Goal: Transaction & Acquisition: Purchase product/service

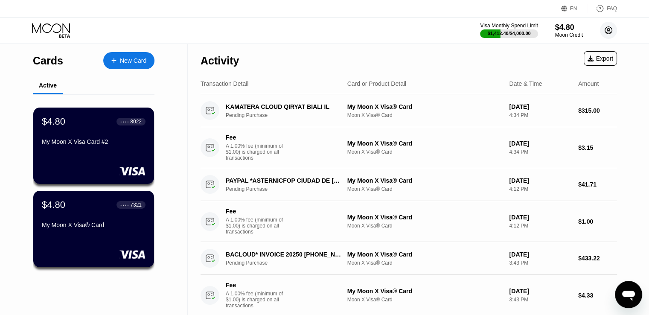
click at [606, 33] on circle at bounding box center [608, 30] width 17 height 17
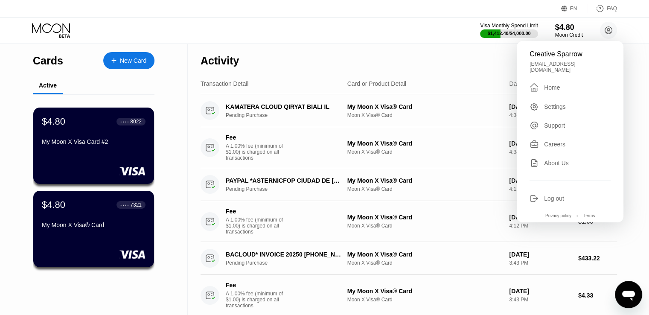
click at [546, 195] on div "Log out" at bounding box center [554, 198] width 20 height 7
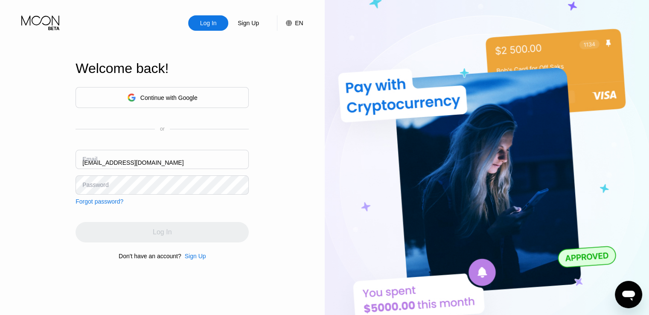
click at [184, 166] on input "[EMAIL_ADDRESS][DOMAIN_NAME]" at bounding box center [162, 159] width 173 height 19
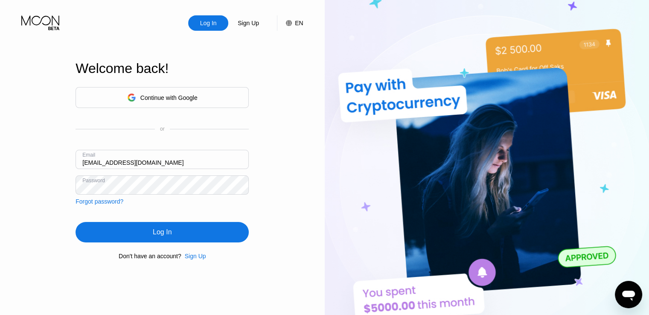
click at [184, 166] on input "[EMAIL_ADDRESS][DOMAIN_NAME]" at bounding box center [162, 159] width 173 height 19
paste input "vanesa"
type input "[EMAIL_ADDRESS][DOMAIN_NAME]"
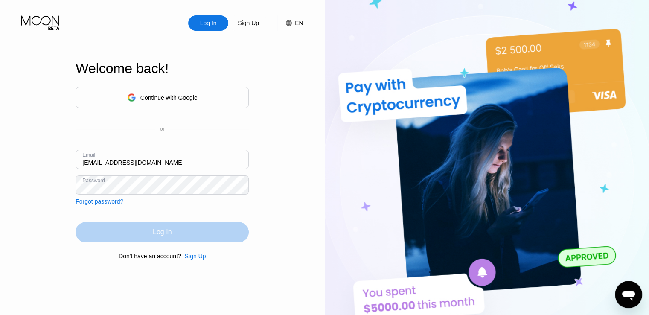
click at [178, 229] on div "Log In" at bounding box center [162, 232] width 173 height 20
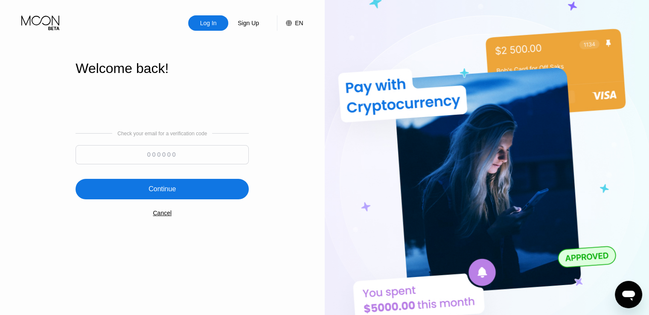
click at [163, 157] on input at bounding box center [162, 154] width 173 height 19
paste input "924578"
type input "924578"
click at [171, 189] on div "Continue" at bounding box center [162, 189] width 27 height 9
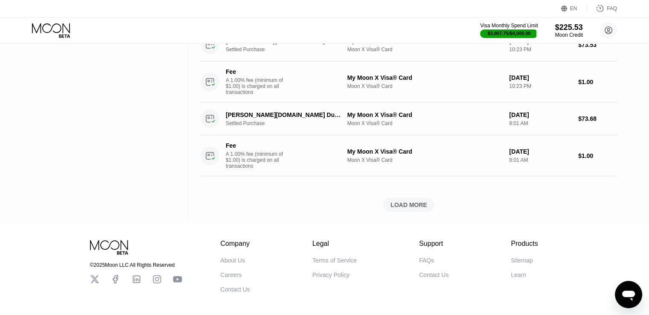
scroll to position [706, 0]
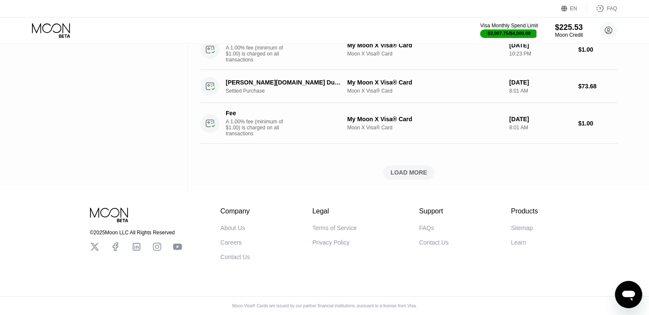
click at [408, 240] on div "Company About Us Careers Contact Us Legal Terms of Service Privacy Policy Suppo…" at bounding box center [380, 233] width 318 height 53
click at [413, 169] on div "LOAD MORE" at bounding box center [409, 173] width 37 height 8
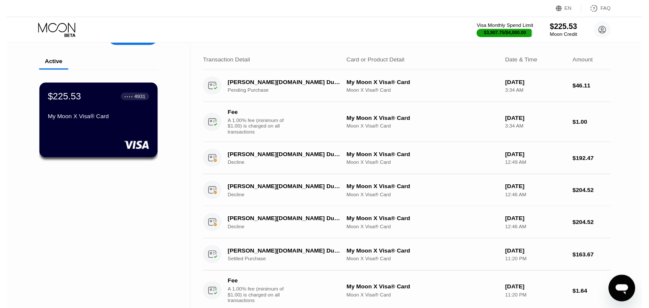
scroll to position [0, 0]
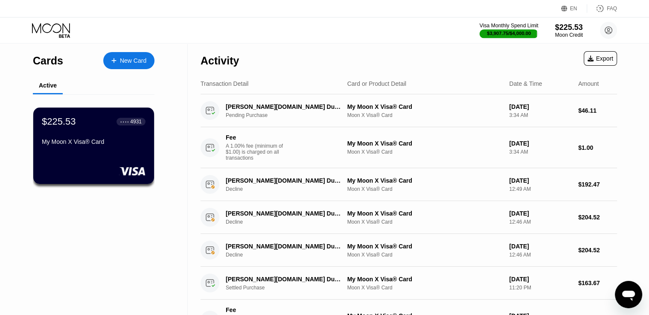
click at [504, 23] on div "Visa Monthly Spend Limit" at bounding box center [509, 26] width 59 height 6
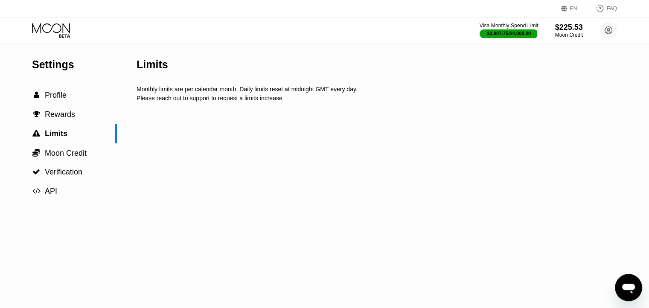
click at [503, 29] on div "$3,907.75 / $4,000.00" at bounding box center [509, 33] width 59 height 9
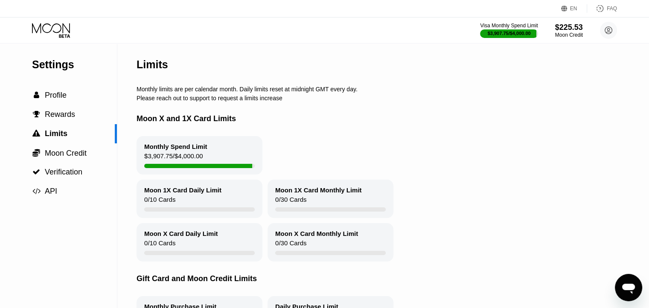
click at [636, 292] on icon "Open messaging window" at bounding box center [628, 287] width 15 height 15
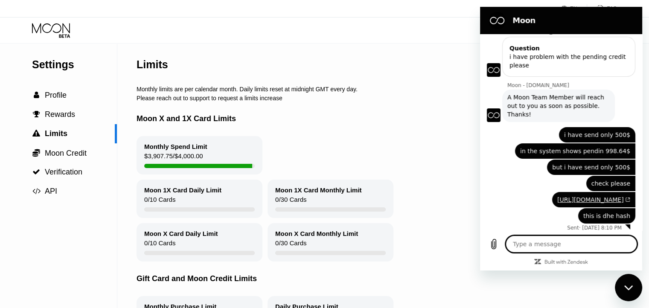
scroll to position [110, 0]
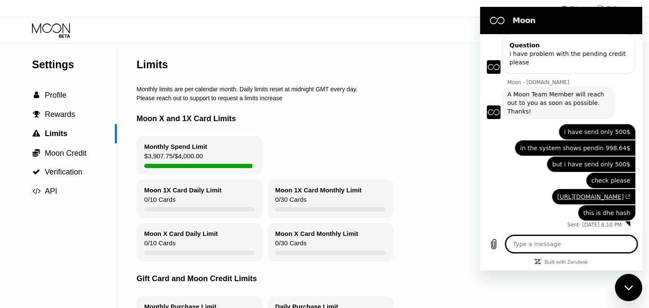
click at [576, 253] on textarea at bounding box center [571, 244] width 131 height 17
type textarea "Good morning, Would it be possible to increase the monthly spending limit from …"
type textarea "x"
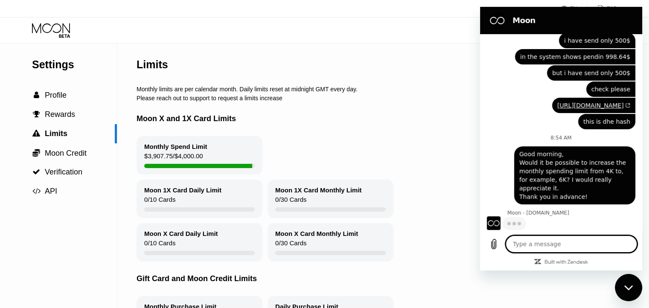
scroll to position [201, 0]
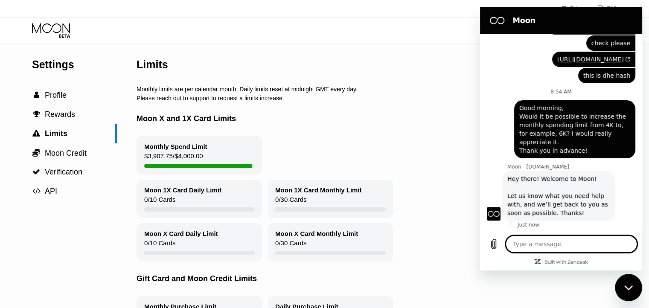
type textarea "x"
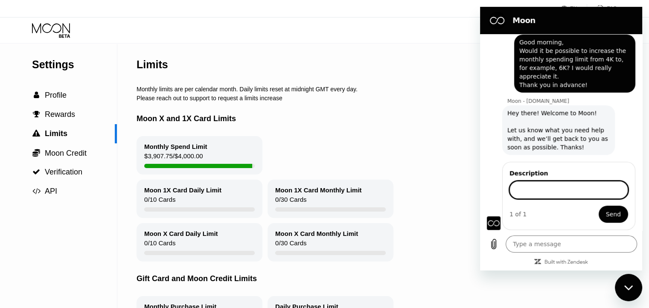
scroll to position [313, 0]
type input "increse limits"
click at [606, 219] on span "Send" at bounding box center [613, 214] width 15 height 10
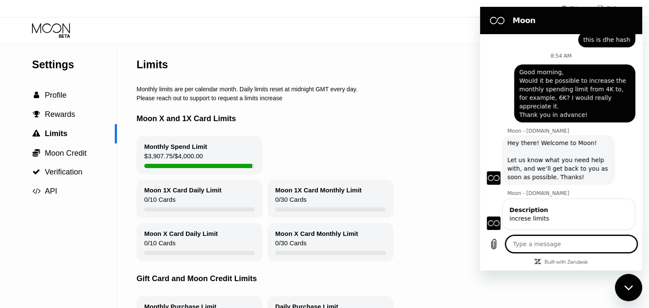
scroll to position [302, 0]
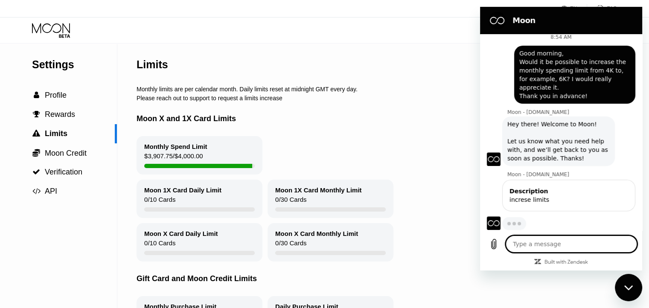
type textarea "x"
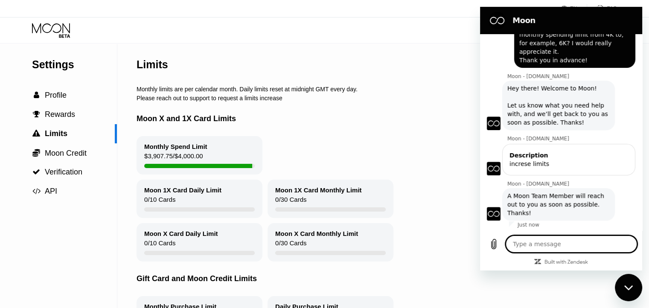
scroll to position [338, 0]
paste textarea "Good morning, Would it be possible to increase the monthly spending limit from …"
type textarea "Good morning, Would it be possible to increase the monthly spending limit from …"
type textarea "x"
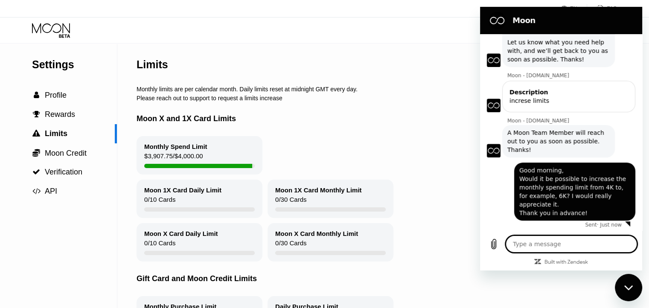
scroll to position [401, 0]
click at [336, 126] on div "Moon X and 1X Card Limits" at bounding box center [397, 119] width 520 height 35
click at [61, 29] on icon at bounding box center [51, 28] width 38 height 10
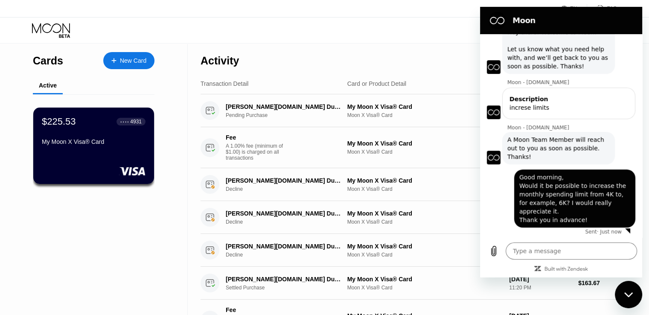
click at [632, 295] on icon "Close messaging window" at bounding box center [629, 295] width 9 height 6
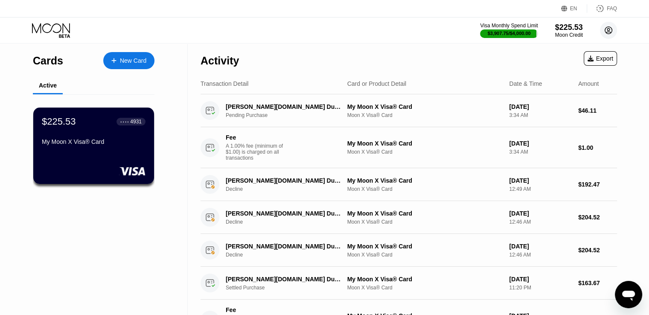
click at [614, 28] on circle at bounding box center [608, 30] width 17 height 17
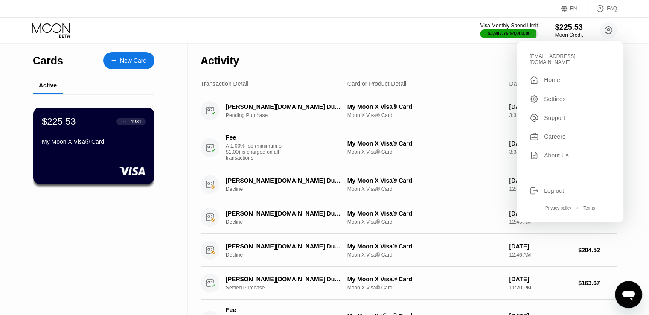
click at [554, 96] on div "Settings" at bounding box center [555, 99] width 22 height 7
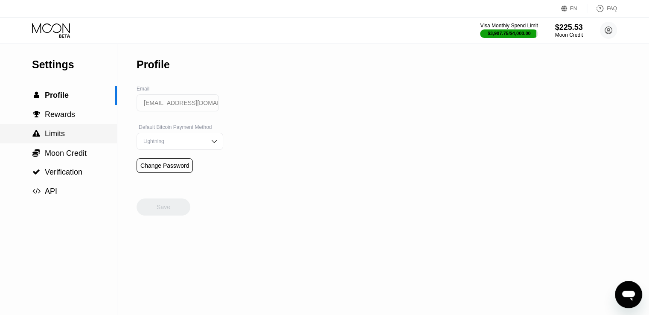
click at [64, 141] on div " Limits" at bounding box center [58, 133] width 117 height 19
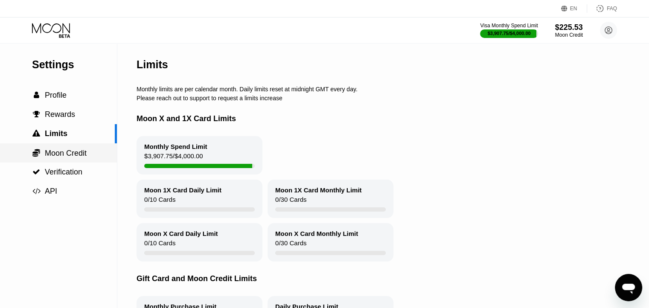
click at [67, 156] on span "Moon Credit" at bounding box center [66, 153] width 42 height 9
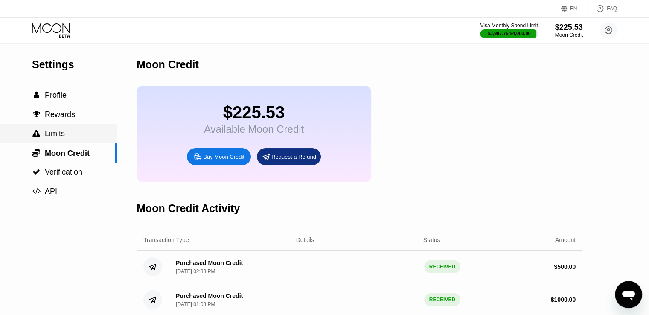
click at [67, 138] on div " Limits" at bounding box center [58, 133] width 117 height 9
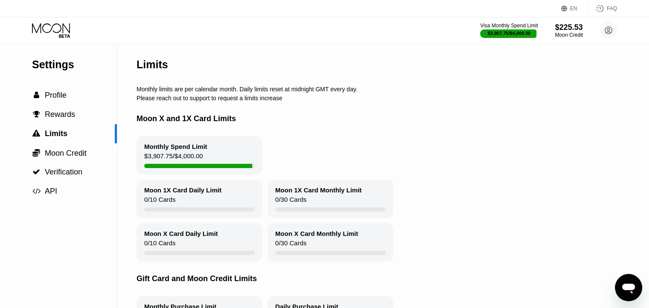
drag, startPoint x: 212, startPoint y: 107, endPoint x: 148, endPoint y: 90, distance: 66.3
click at [148, 91] on div "Limits Monthly limits are per calendar month. Daily limits reset at midnight GM…" at bounding box center [397, 195] width 520 height 302
click at [148, 89] on div "Monthly limits are per calendar month. Daily limits reset at midnight GMT every…" at bounding box center [397, 89] width 520 height 7
click at [197, 86] on div "Limits" at bounding box center [397, 65] width 520 height 42
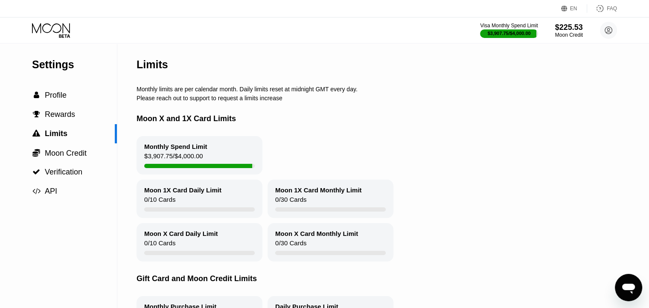
drag, startPoint x: 205, startPoint y: 92, endPoint x: 485, endPoint y: 112, distance: 280.8
click at [485, 112] on div "Moon X and 1X Card Limits" at bounding box center [397, 119] width 520 height 35
click at [631, 292] on icon "Open messaging window" at bounding box center [628, 289] width 13 height 10
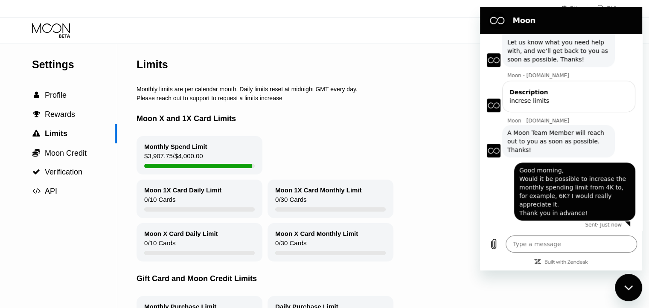
click at [342, 144] on div "Monthly Spend Limit $3,907.75 / $4,000.00" at bounding box center [397, 155] width 520 height 38
click at [625, 286] on icon "Close messaging window" at bounding box center [628, 287] width 9 height 5
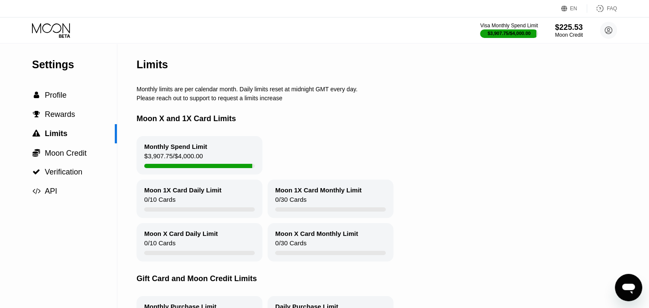
click at [403, 106] on div "Moon X and 1X Card Limits" at bounding box center [397, 119] width 520 height 35
click at [574, 31] on div "$225.53" at bounding box center [569, 27] width 29 height 9
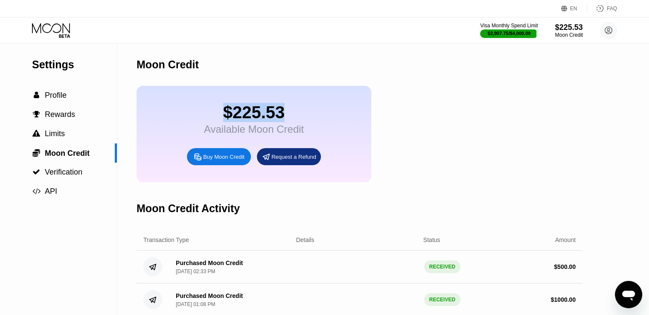
drag, startPoint x: 301, startPoint y: 118, endPoint x: 216, endPoint y: 116, distance: 85.8
click at [216, 116] on div "$225.53" at bounding box center [254, 112] width 100 height 19
click at [56, 30] on icon at bounding box center [52, 30] width 40 height 15
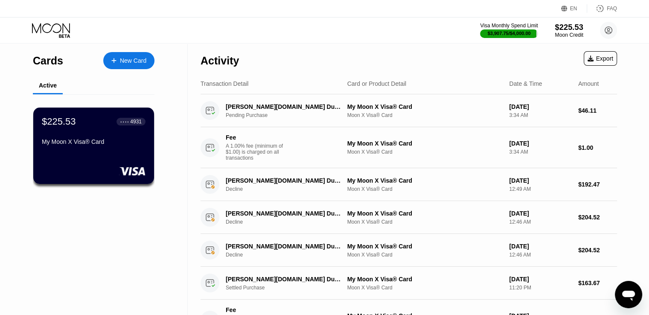
click at [558, 30] on div "$225.53" at bounding box center [569, 27] width 29 height 9
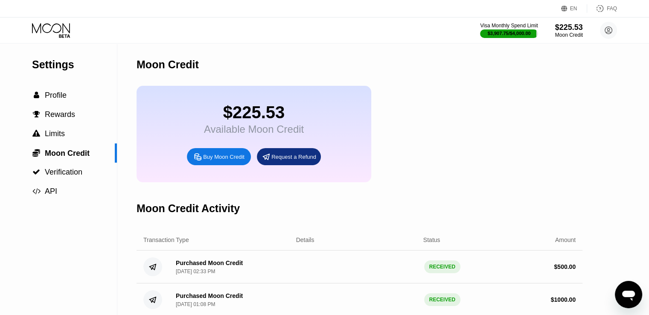
click at [535, 154] on div "$225.53 Available Moon Credit Buy Moon Credit Request a Refund" at bounding box center [360, 134] width 446 height 96
click at [446, 105] on div "$225.53 Available Moon Credit Buy Moon Credit Request a Refund" at bounding box center [360, 134] width 446 height 96
click at [221, 161] on div "Buy Moon Credit" at bounding box center [223, 156] width 41 height 7
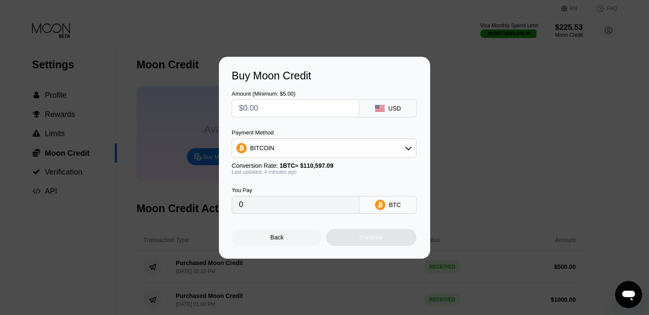
click at [297, 239] on div "Back" at bounding box center [277, 237] width 91 height 17
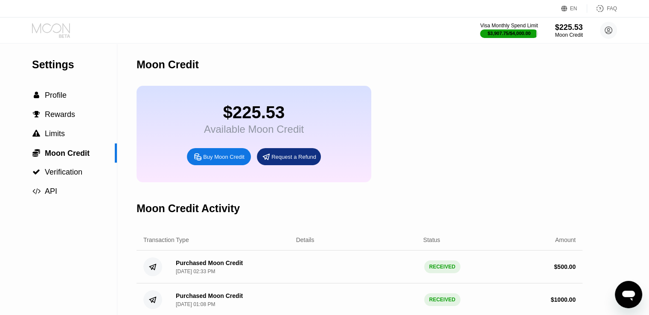
click at [54, 33] on icon at bounding box center [52, 30] width 40 height 15
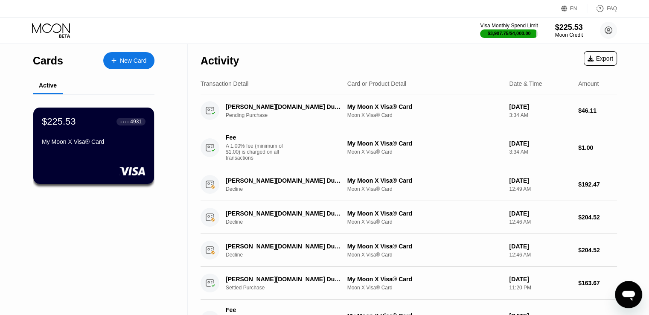
click at [56, 29] on icon at bounding box center [52, 30] width 40 height 15
click at [566, 28] on div "$225.53" at bounding box center [569, 27] width 29 height 9
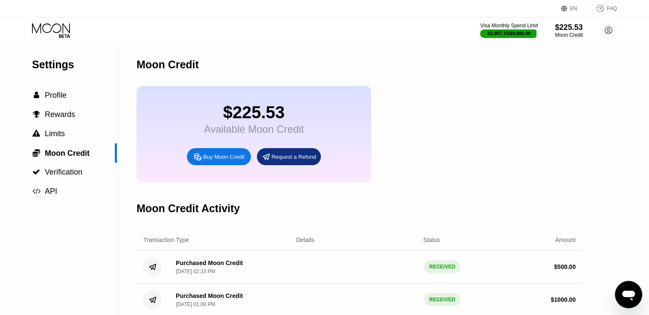
click at [429, 122] on div "$225.53 Available Moon Credit Buy Moon Credit Request a Refund" at bounding box center [360, 134] width 446 height 96
click at [420, 137] on div "$225.53 Available Moon Credit Buy Moon Credit Request a Refund" at bounding box center [360, 134] width 446 height 96
click at [208, 159] on div "Buy Moon Credit" at bounding box center [219, 156] width 64 height 17
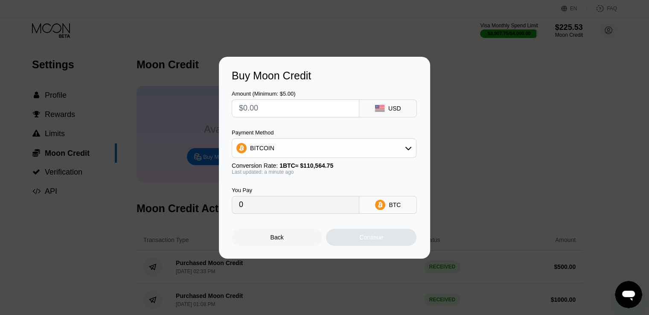
type textarea "x"
click at [289, 113] on input "text" at bounding box center [295, 108] width 113 height 17
type input "$1"
type input "0.00000905"
type input "$10"
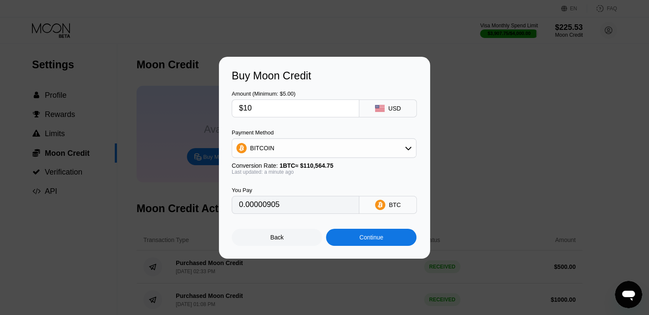
type input "0.00009045"
type input "$1000"
type input "0.00904448"
type input "$1000"
click at [362, 241] on div "Continue" at bounding box center [371, 237] width 24 height 7
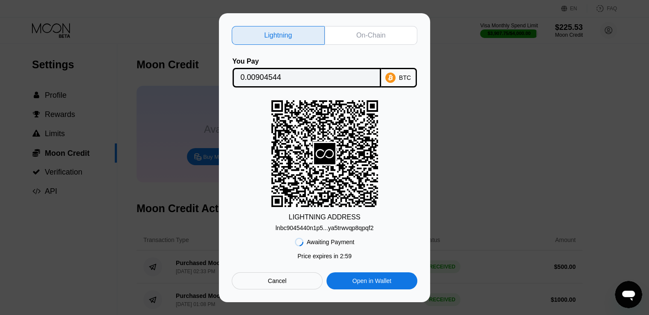
click at [355, 31] on div "On-Chain" at bounding box center [371, 35] width 93 height 19
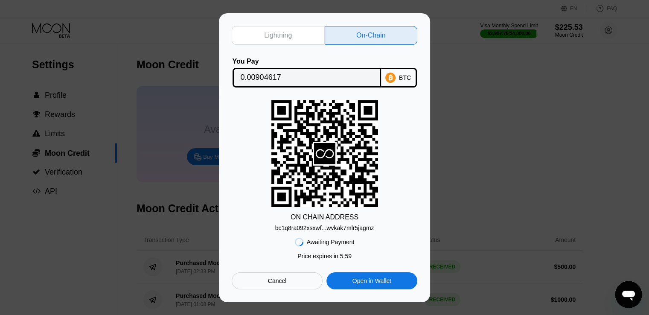
click at [331, 228] on div "bc1q8ra092xsxwf...wvkak7mlr5jagmz" at bounding box center [324, 228] width 99 height 7
click at [256, 72] on input "0.00904617" at bounding box center [307, 77] width 132 height 17
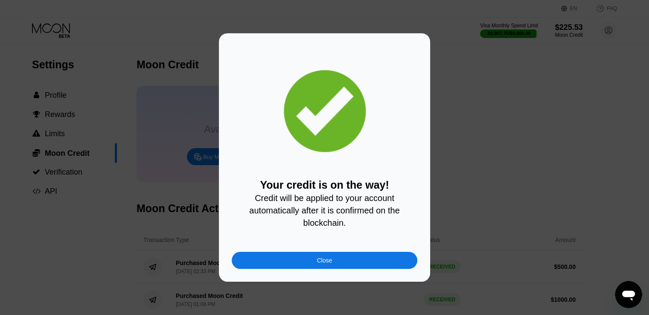
click at [312, 264] on div "Close" at bounding box center [325, 260] width 186 height 17
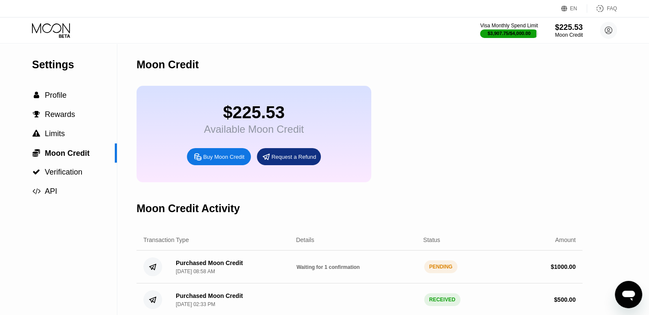
click at [51, 26] on icon at bounding box center [52, 30] width 40 height 15
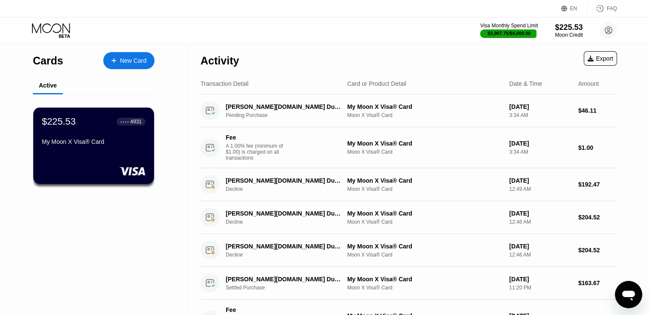
click at [622, 294] on icon "Open messaging window" at bounding box center [628, 294] width 15 height 15
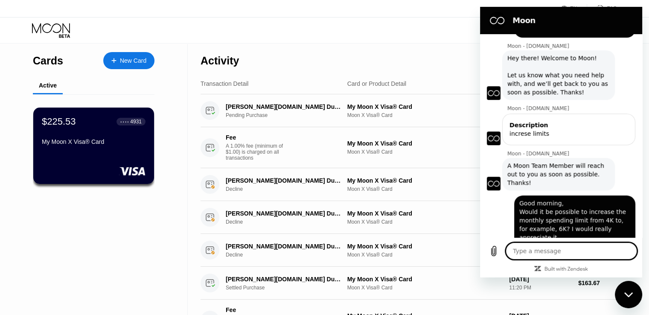
scroll to position [401, 0]
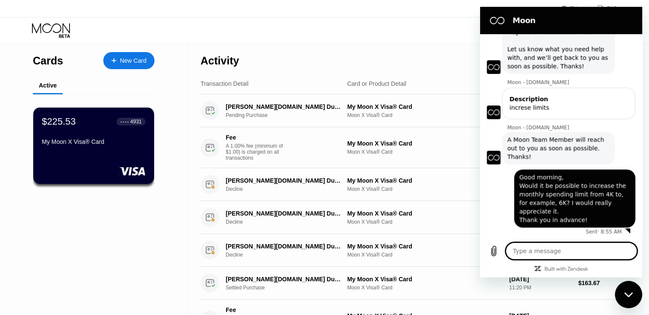
click at [411, 32] on div "Visa Monthly Spend Limit $3,907.75 / $4,000.00 $225.53 Moon Credit [EMAIL_ADDRE…" at bounding box center [324, 31] width 649 height 26
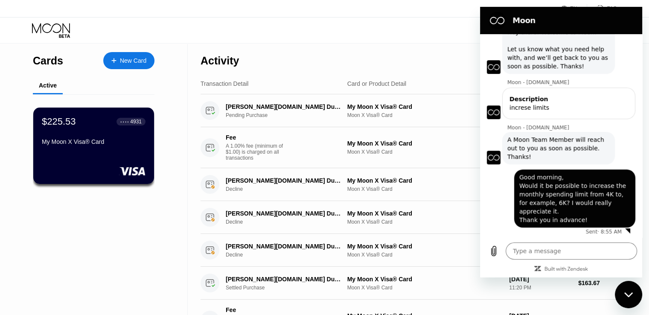
click at [295, 30] on div "Visa Monthly Spend Limit $3,907.75 / $4,000.00 $225.53 Moon Credit [EMAIL_ADDRE…" at bounding box center [324, 31] width 649 height 26
click at [625, 298] on div "Close messaging window" at bounding box center [629, 295] width 26 height 26
type textarea "x"
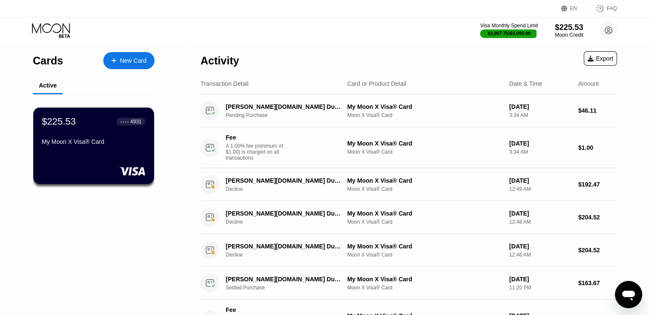
click at [562, 29] on div "$225.53" at bounding box center [569, 27] width 29 height 9
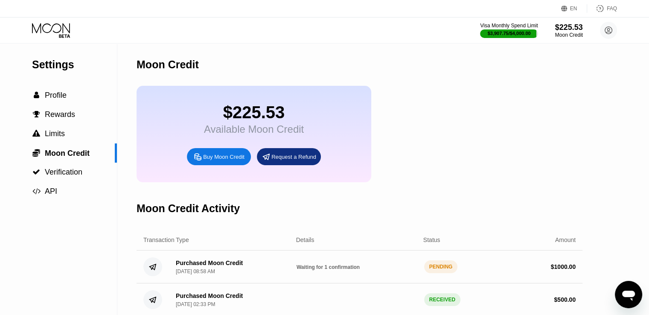
click at [479, 86] on div "Moon Credit" at bounding box center [360, 65] width 446 height 42
